Goal: Use online tool/utility

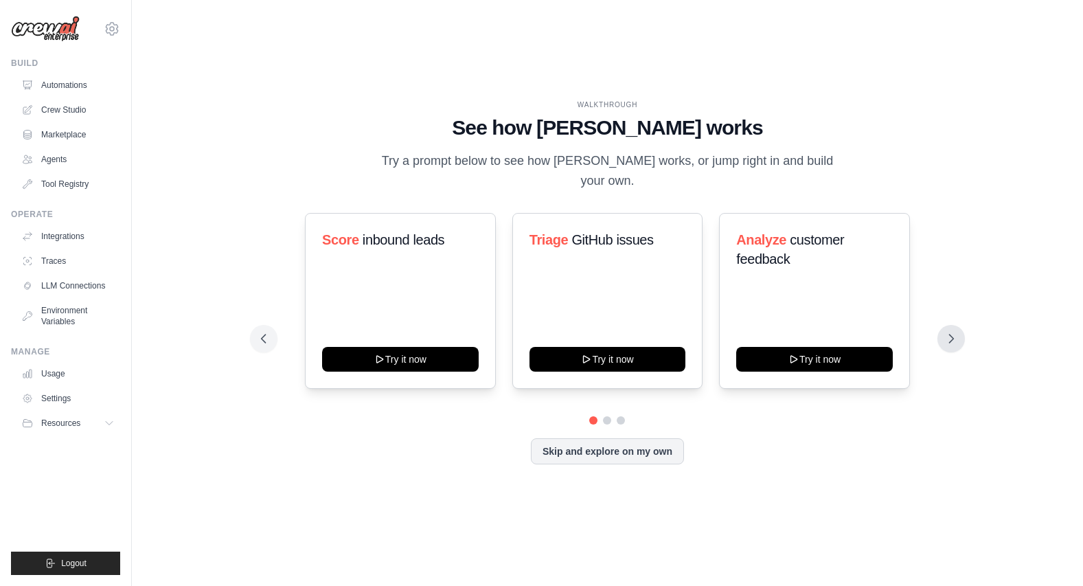
click at [953, 335] on icon at bounding box center [952, 339] width 14 height 14
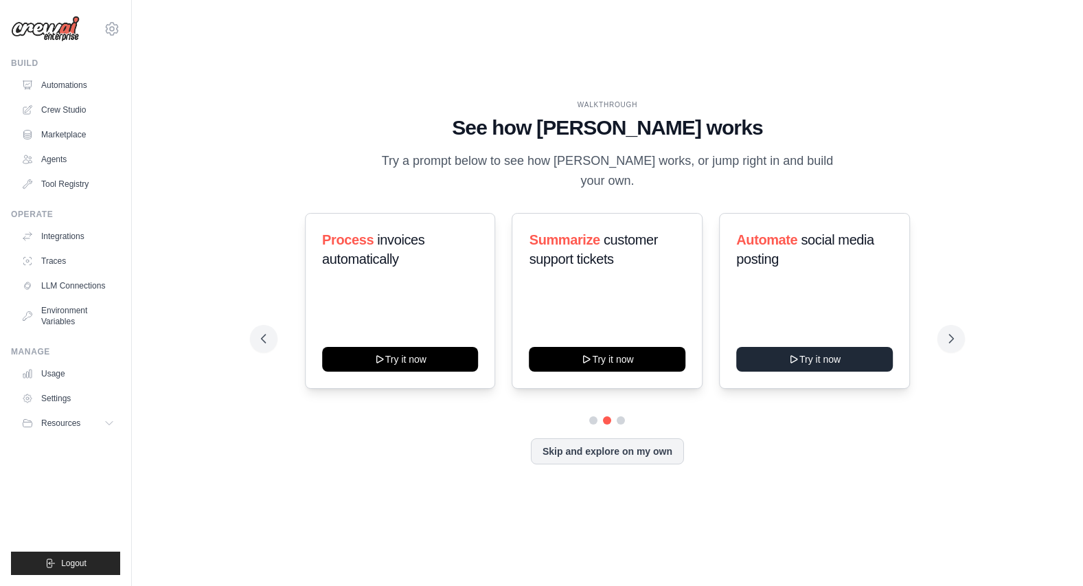
click at [822, 359] on button "Try it now" at bounding box center [814, 359] width 157 height 25
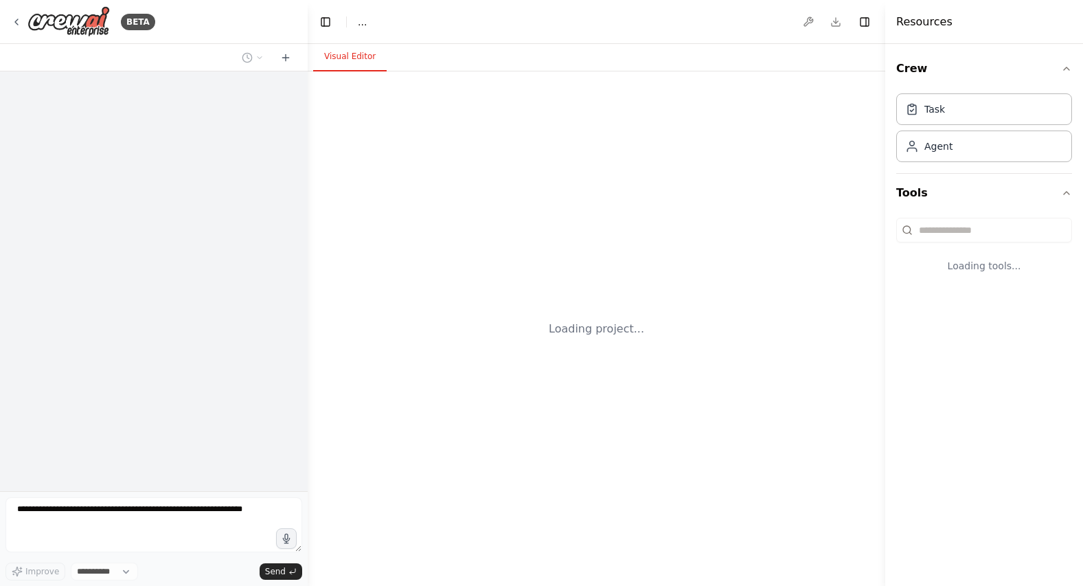
select select "****"
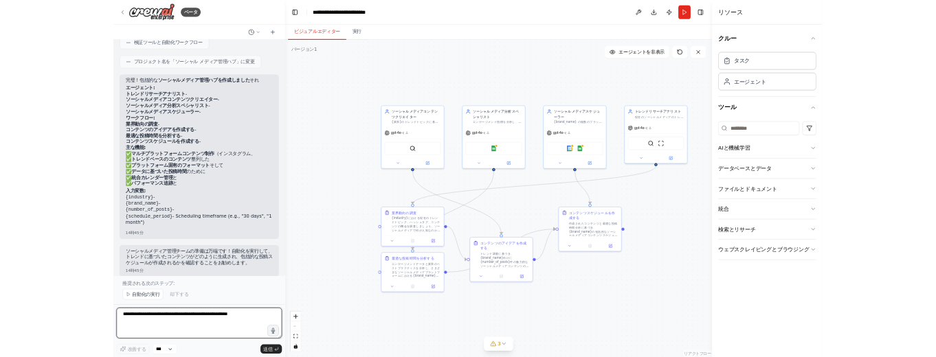
scroll to position [1303, 0]
